Goal: Check status: Check status

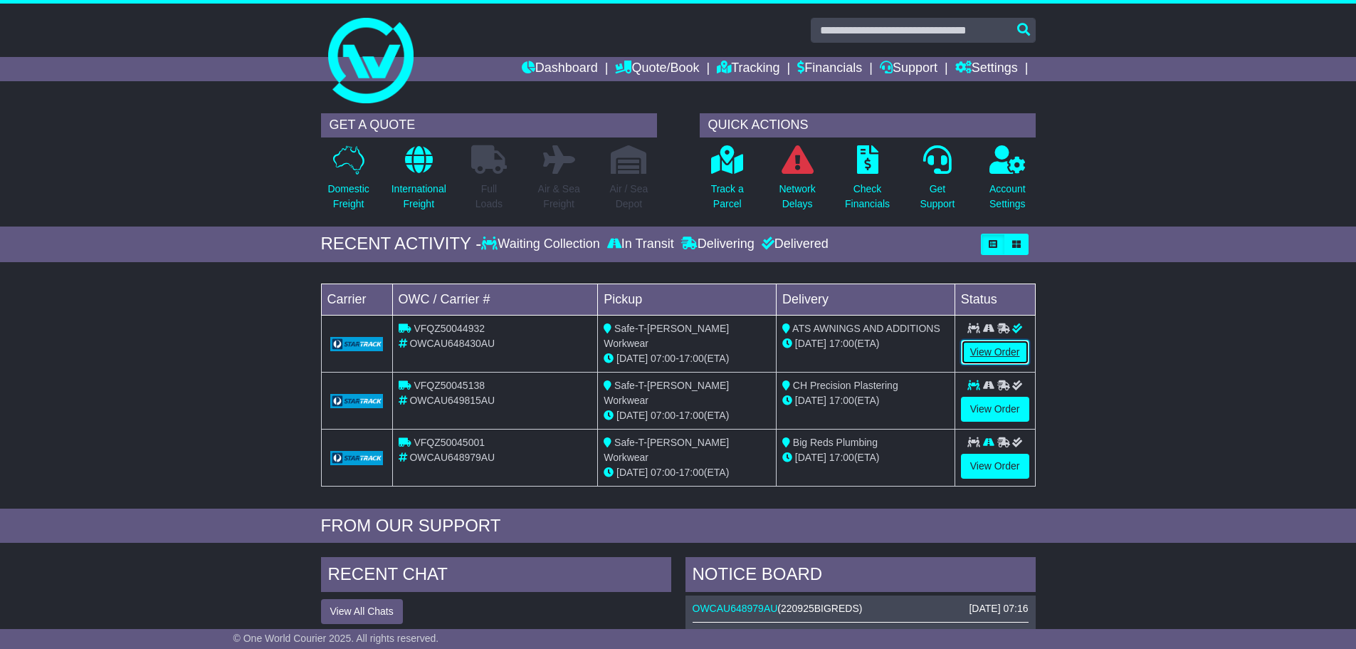
click at [991, 355] on link "View Order" at bounding box center [995, 352] width 68 height 25
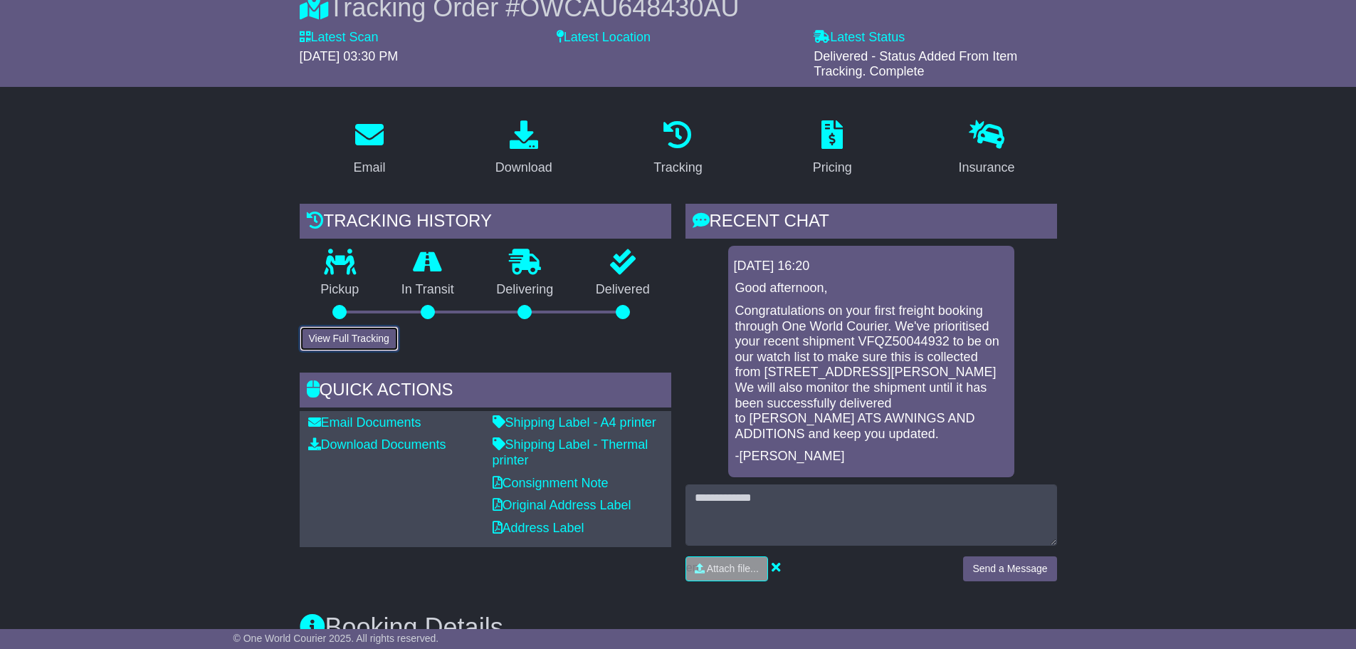
click at [362, 332] on button "View Full Tracking" at bounding box center [349, 338] width 99 height 25
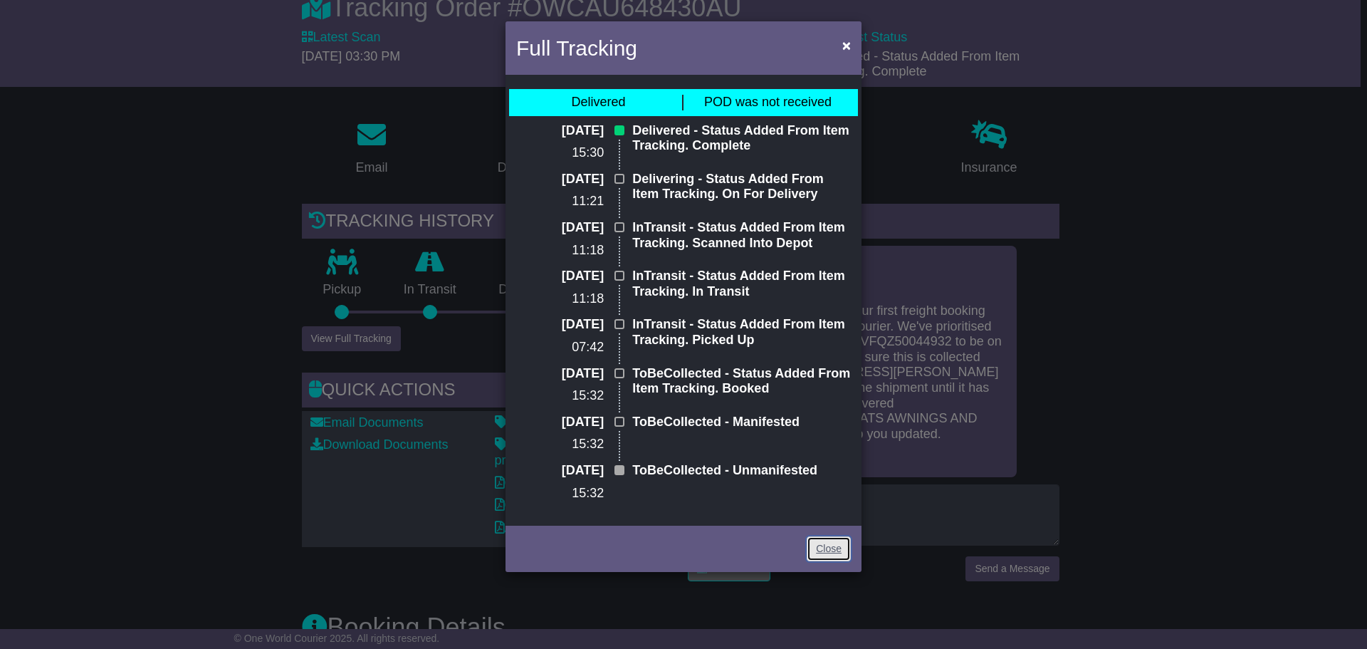
click at [829, 545] on link "Close" at bounding box center [829, 548] width 44 height 25
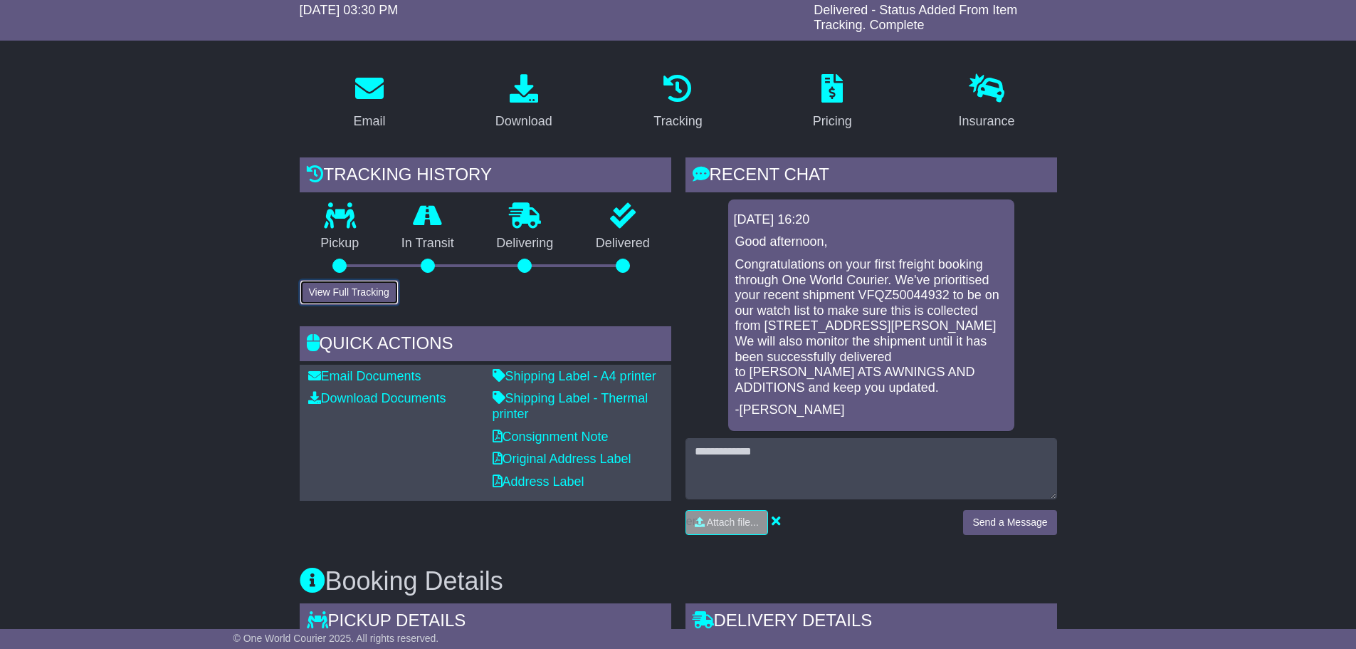
scroll to position [214, 0]
